Goal: Task Accomplishment & Management: Manage account settings

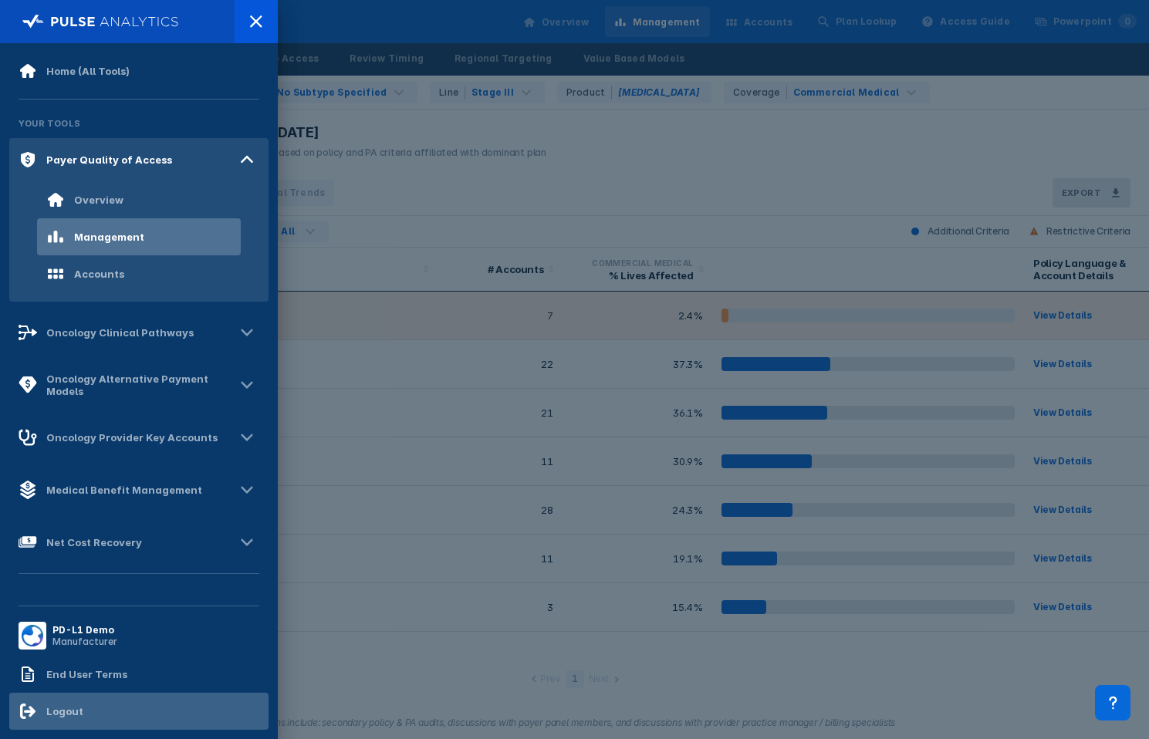
click at [83, 713] on div "Logout" at bounding box center [138, 711] width 259 height 37
